Goal: Transaction & Acquisition: Purchase product/service

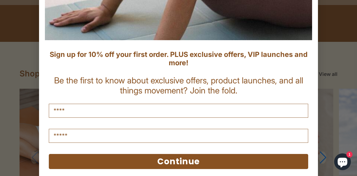
scroll to position [245, 0]
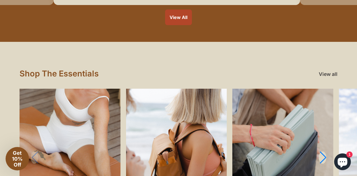
click at [343, 58] on div "Close dialog Sign up for 10% off your first order. PLUS exclusive offers, VIP l…" at bounding box center [178, 88] width 357 height 176
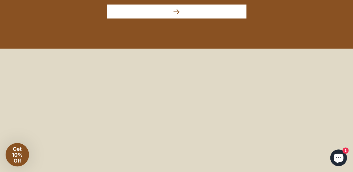
scroll to position [2545, 1]
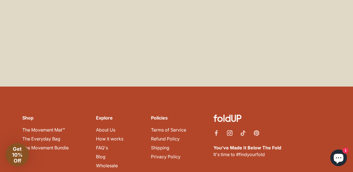
click at [227, 130] on icon "Instagram" at bounding box center [230, 133] width 6 height 6
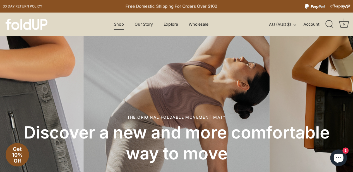
click at [124, 21] on link "Shop" at bounding box center [119, 24] width 20 height 11
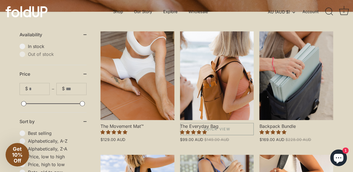
scroll to position [139, 0]
